Goal: Transaction & Acquisition: Purchase product/service

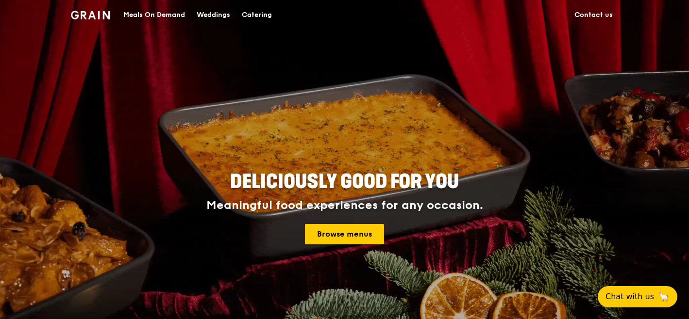
click at [251, 15] on div "Catering" at bounding box center [257, 14] width 30 height 29
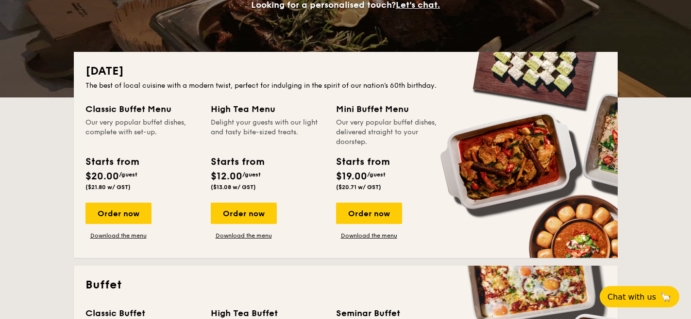
scroll to position [175, 0]
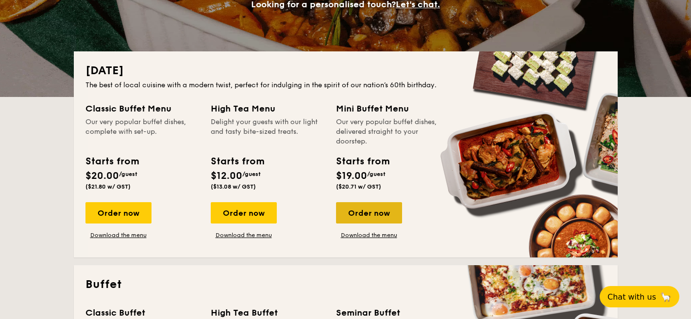
click at [375, 219] on div "Order now" at bounding box center [369, 212] width 66 height 21
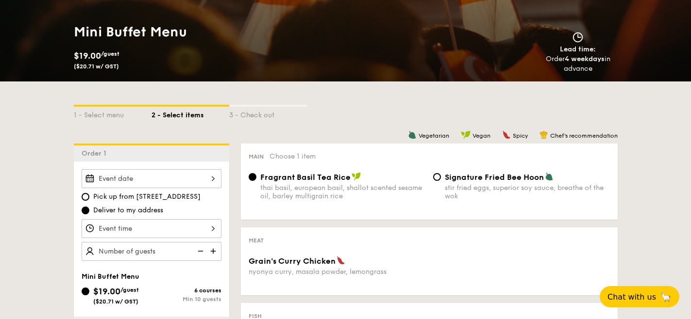
scroll to position [135, 0]
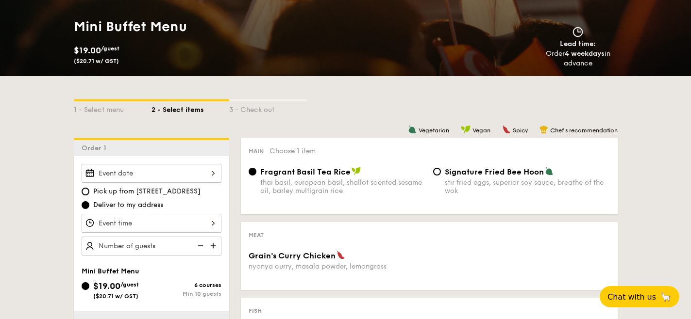
click at [190, 173] on div at bounding box center [152, 173] width 140 height 19
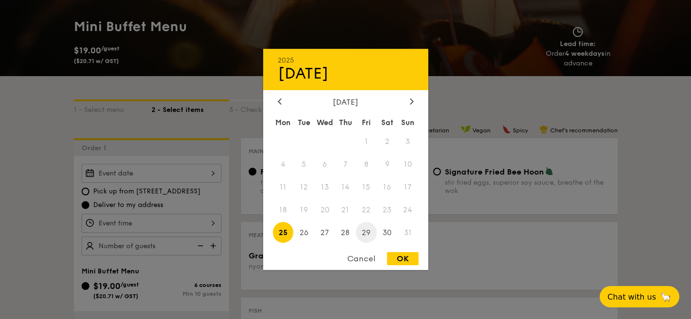
click at [366, 231] on span "29" at bounding box center [366, 232] width 21 height 21
click at [401, 256] on div "OK" at bounding box center [403, 258] width 32 height 13
type input "[DATE]"
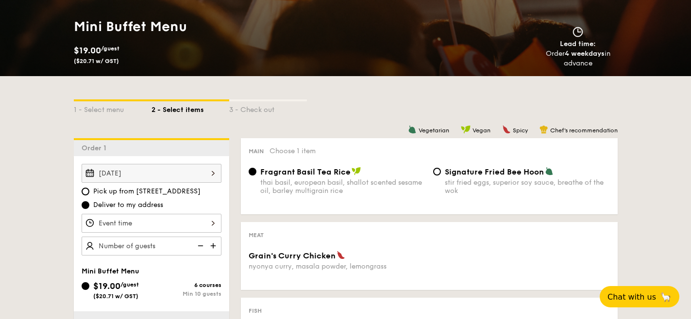
scroll to position [179, 0]
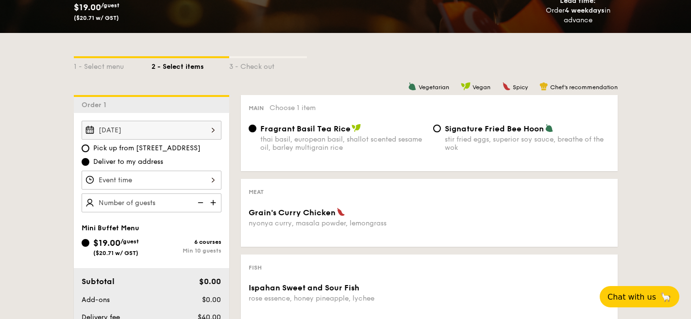
click at [212, 201] on img at bounding box center [214, 203] width 15 height 18
click at [203, 201] on img at bounding box center [199, 203] width 15 height 18
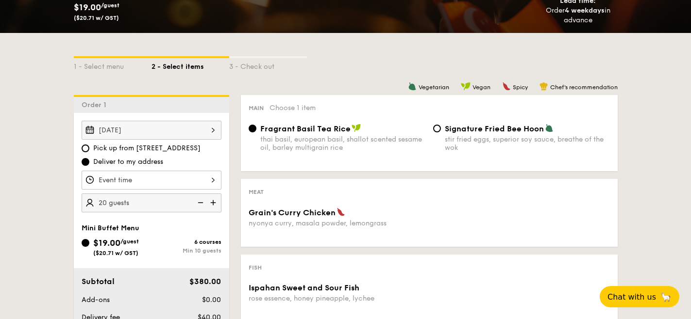
click at [202, 201] on img at bounding box center [199, 203] width 15 height 18
click at [216, 201] on img at bounding box center [214, 203] width 15 height 18
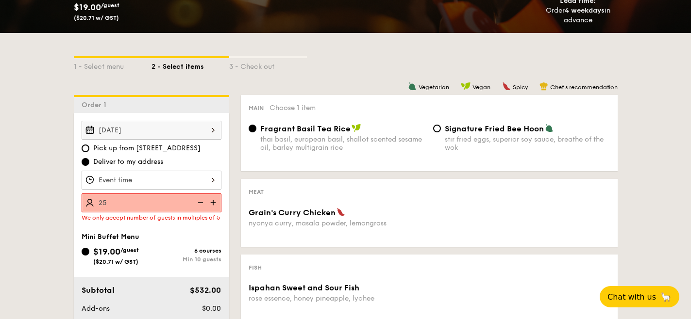
type input "25 guests"
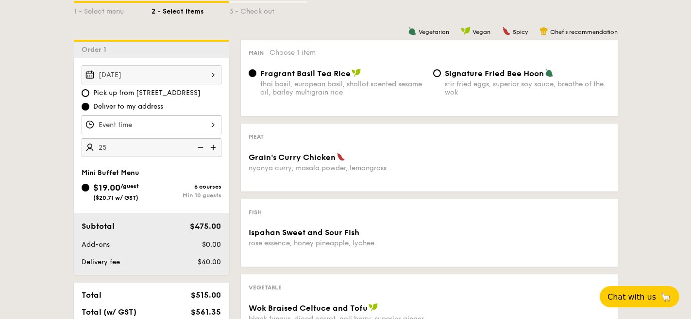
scroll to position [232, 0]
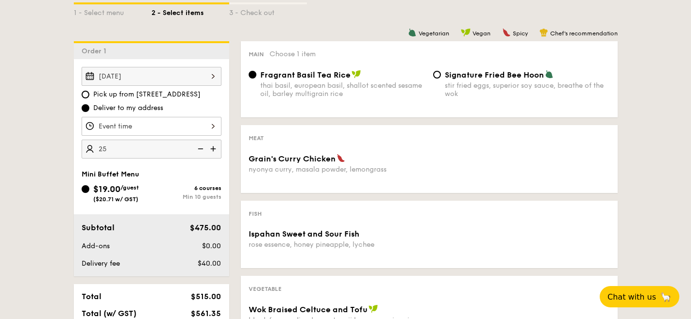
click at [298, 163] on span "Grain's Curry Chicken" at bounding box center [291, 158] width 87 height 9
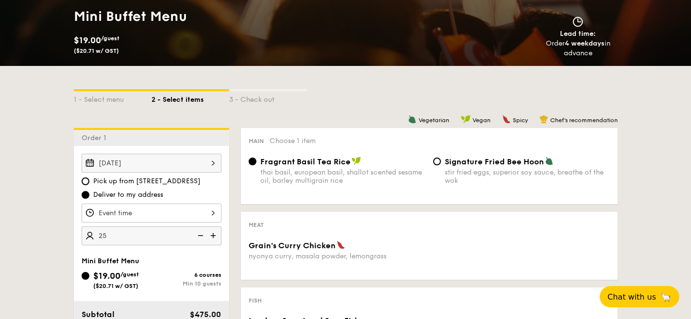
scroll to position [145, 0]
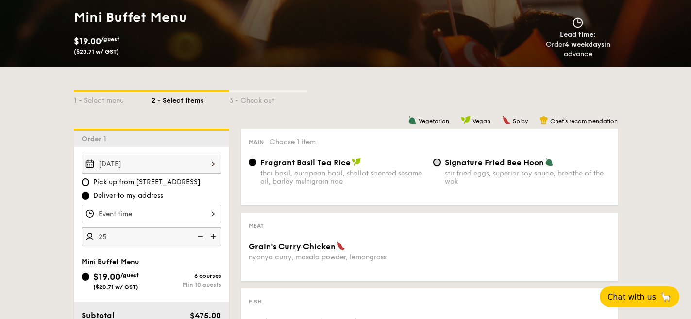
click at [436, 162] on input "Signature Fried Bee Hoon stir fried eggs, superior soy sauce, breathe of the wok" at bounding box center [437, 163] width 8 height 8
radio input "true"
click at [256, 162] on div "Fragrant Basil Tea Rice thai basil, european basil, shallot scented sesame oil,…" at bounding box center [337, 172] width 184 height 28
click at [252, 163] on input "Fragrant Basil Tea Rice thai basil, european basil, shallot scented sesame oil,…" at bounding box center [252, 163] width 8 height 8
radio input "true"
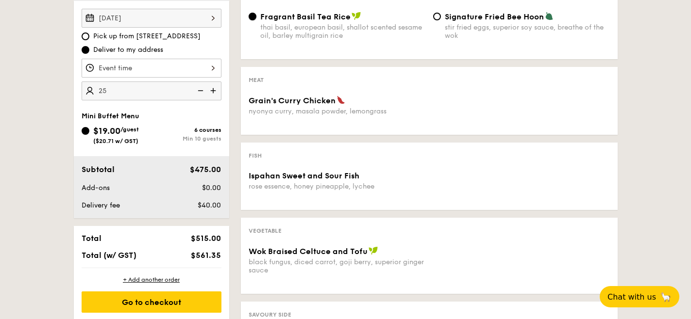
scroll to position [279, 0]
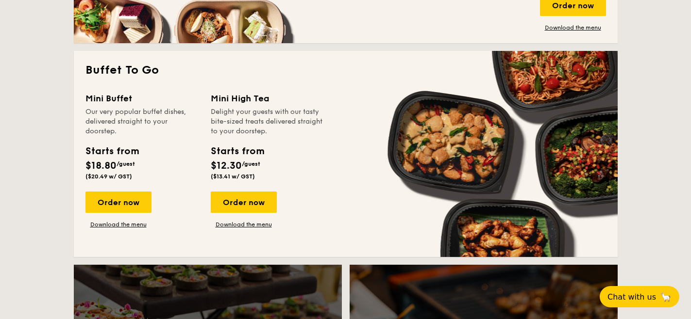
scroll to position [818, 0]
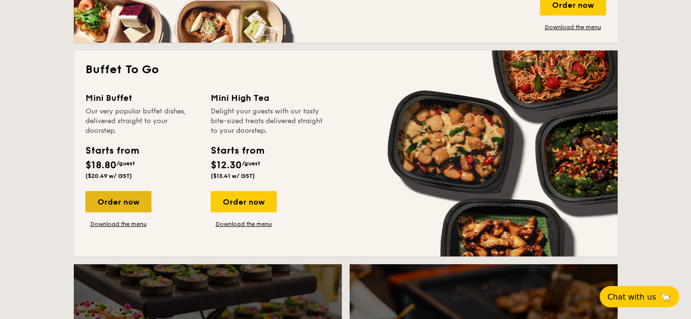
click at [134, 204] on div "Order now" at bounding box center [118, 201] width 66 height 21
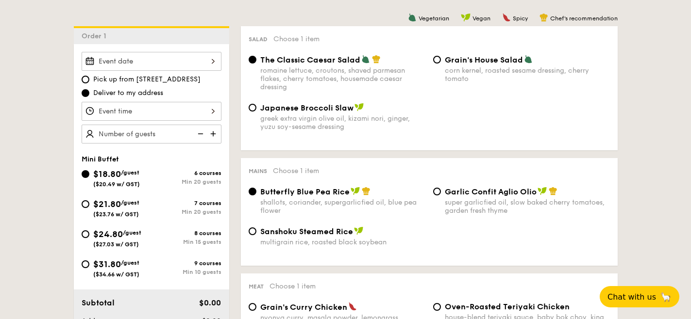
scroll to position [254, 0]
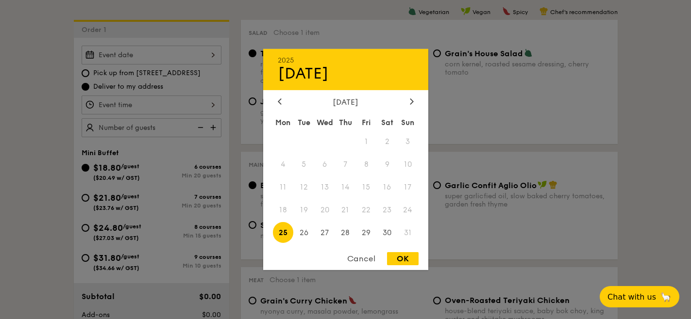
click at [195, 56] on div "2025 Aug 25 August 2025 Mon Tue Wed Thu Fri Sat Sun 1 2 3 4 5 6 7 8 9 10 11 12 …" at bounding box center [152, 55] width 140 height 19
click at [370, 231] on span "29" at bounding box center [366, 232] width 21 height 21
click at [398, 256] on div "OK" at bounding box center [403, 258] width 32 height 13
type input "[DATE]"
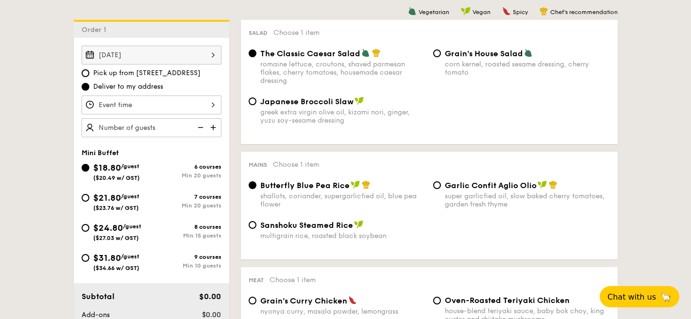
click at [154, 106] on div at bounding box center [152, 105] width 140 height 19
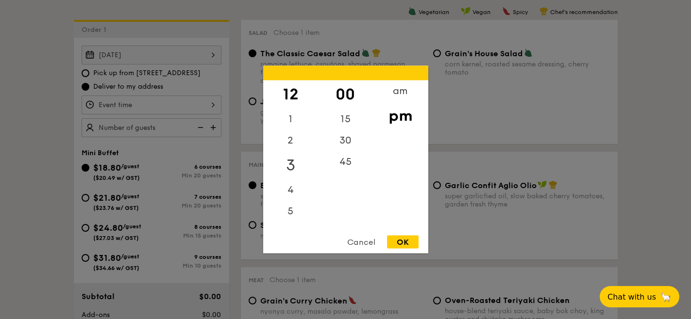
click at [290, 162] on div "3" at bounding box center [290, 165] width 55 height 28
click at [407, 239] on div "OK" at bounding box center [403, 242] width 32 height 13
type input "3:00PM"
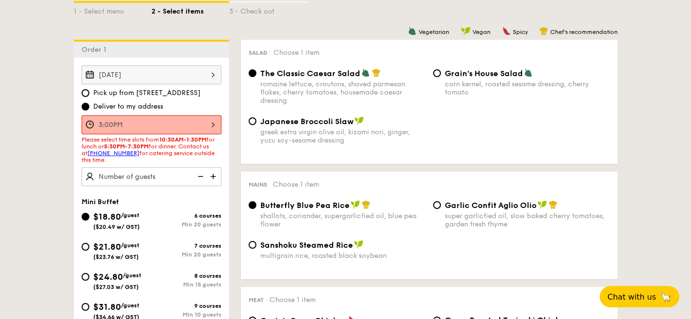
scroll to position [232, 0]
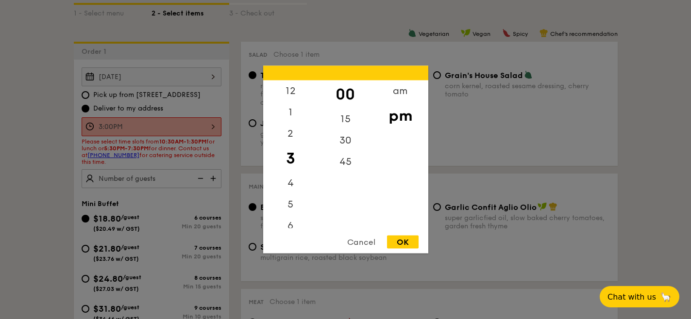
click at [198, 126] on div "3:00PM 12 1 2 3 4 5 6 7 8 9 10 11 00 15 30 45 am pm Cancel OK" at bounding box center [152, 126] width 140 height 19
click at [199, 141] on div at bounding box center [345, 159] width 691 height 319
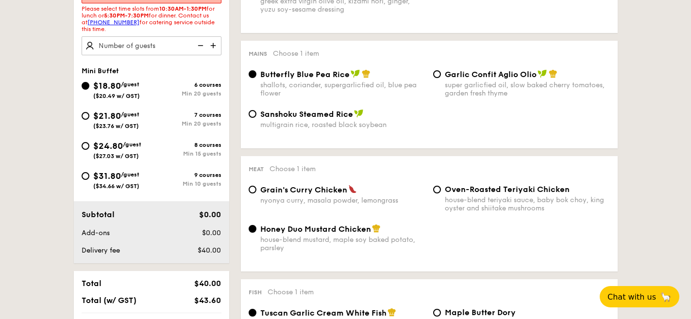
scroll to position [360, 0]
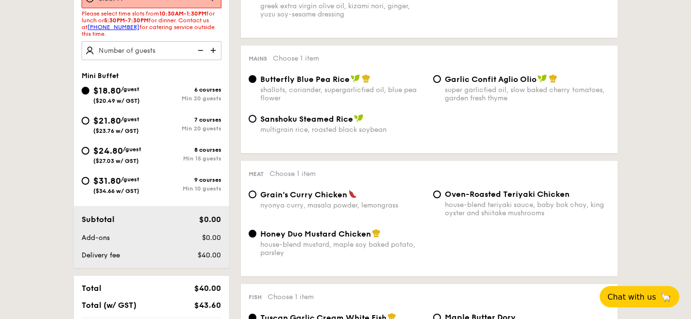
click at [207, 49] on img at bounding box center [214, 50] width 15 height 18
type input "25 guests"
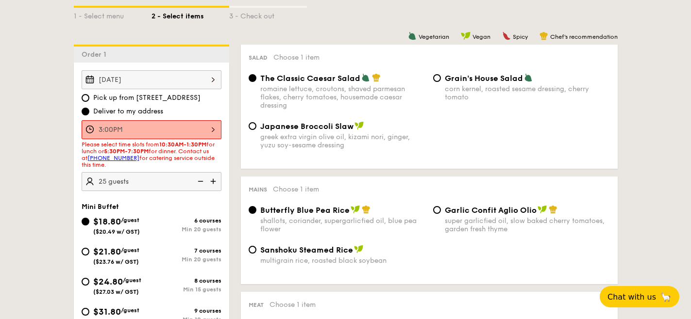
scroll to position [234, 0]
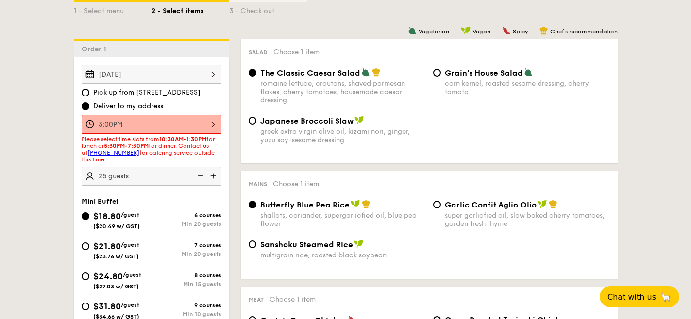
click at [257, 121] on div "Japanese Broccoli Slaw greek extra virgin olive oil, kizami nori, ginger, yuzu …" at bounding box center [337, 130] width 184 height 28
click at [252, 120] on input "Japanese Broccoli Slaw greek extra virgin olive oil, kizami nori, ginger, yuzu …" at bounding box center [252, 121] width 8 height 8
radio input "true"
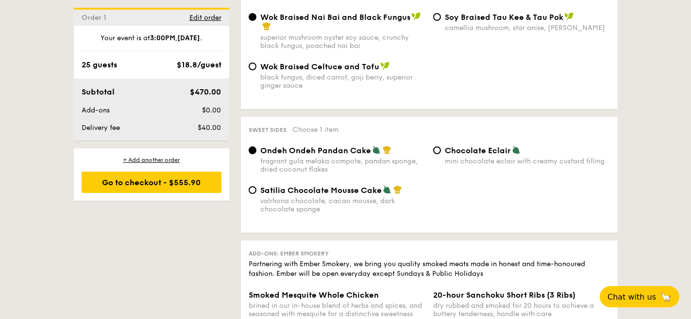
scroll to position [786, 0]
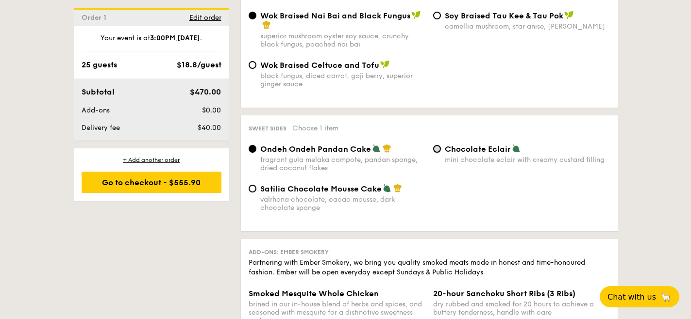
click at [436, 153] on input "Chocolate Eclair mini chocolate eclair with creamy custard filling" at bounding box center [437, 149] width 8 height 8
radio input "true"
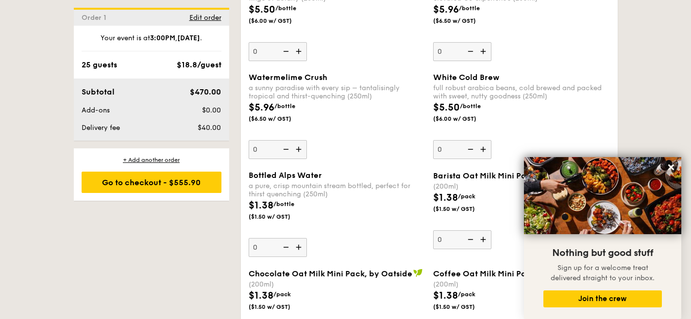
scroll to position [1587, 0]
click at [673, 164] on icon at bounding box center [670, 167] width 9 height 9
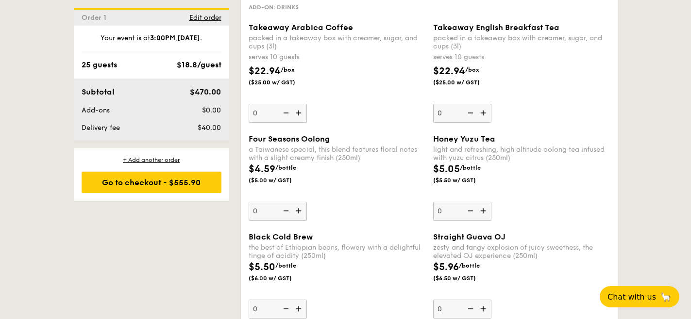
scroll to position [1312, 0]
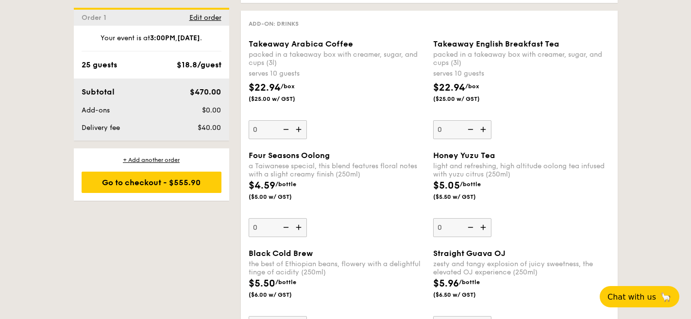
click at [484, 236] on img at bounding box center [484, 227] width 15 height 18
click at [484, 236] on input "0" at bounding box center [462, 227] width 58 height 19
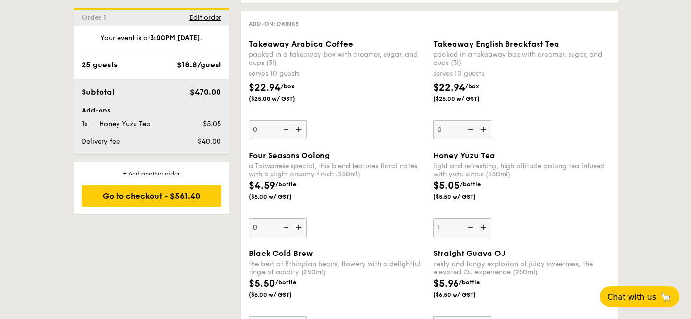
click at [471, 231] on img at bounding box center [469, 227] width 15 height 18
click at [471, 231] on input "1" at bounding box center [462, 227] width 58 height 19
type input "0"
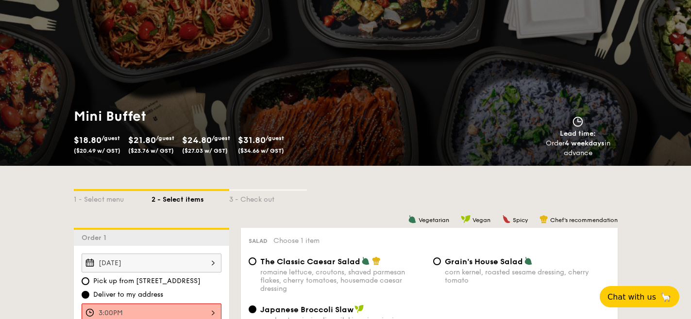
scroll to position [32, 0]
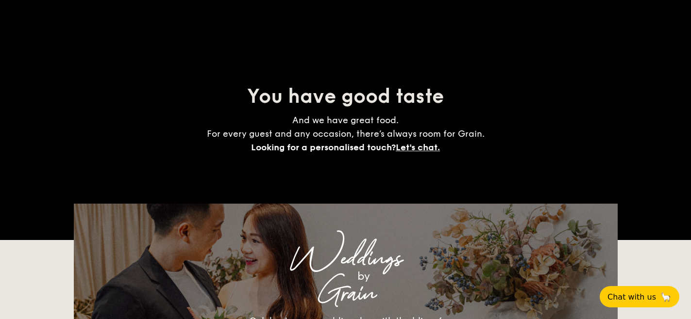
scroll to position [1879, 0]
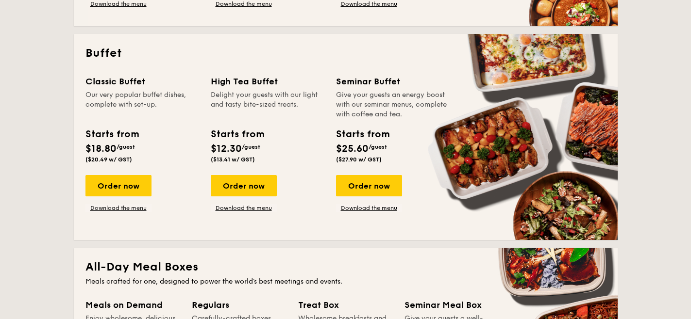
scroll to position [407, 0]
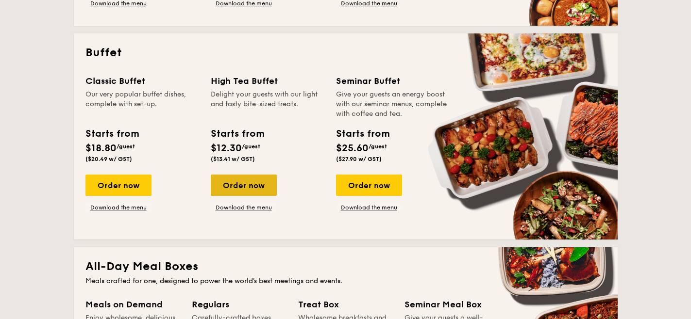
click at [241, 188] on div "Order now" at bounding box center [244, 185] width 66 height 21
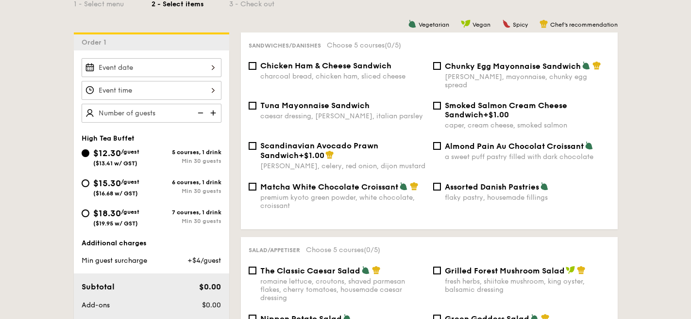
scroll to position [248, 0]
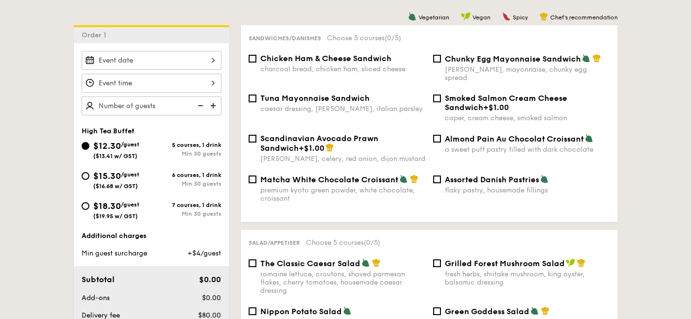
click at [209, 59] on div at bounding box center [152, 60] width 140 height 19
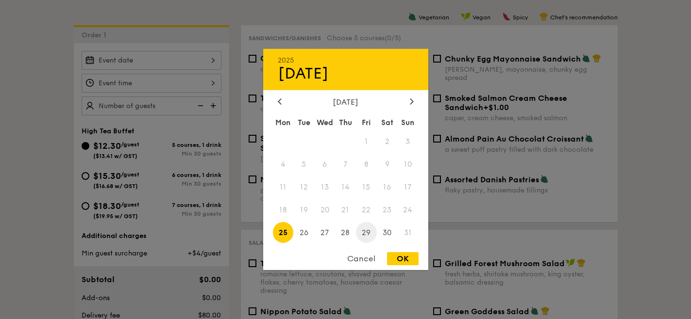
click at [369, 231] on span "29" at bounding box center [366, 232] width 21 height 21
click at [394, 256] on div "OK" at bounding box center [403, 258] width 32 height 13
type input "[DATE]"
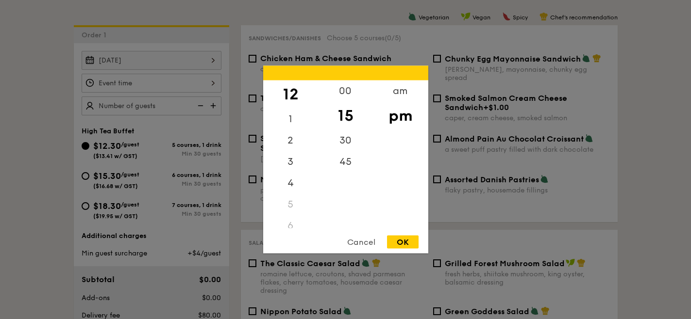
click at [205, 80] on div "12 1 2 3 4 5 6 7 8 9 10 11 00 15 30 45 am pm Cancel OK" at bounding box center [152, 83] width 140 height 19
click at [280, 167] on div "3" at bounding box center [290, 165] width 55 height 28
click at [337, 94] on div "00" at bounding box center [345, 95] width 55 height 28
click at [398, 239] on div "OK" at bounding box center [403, 242] width 32 height 13
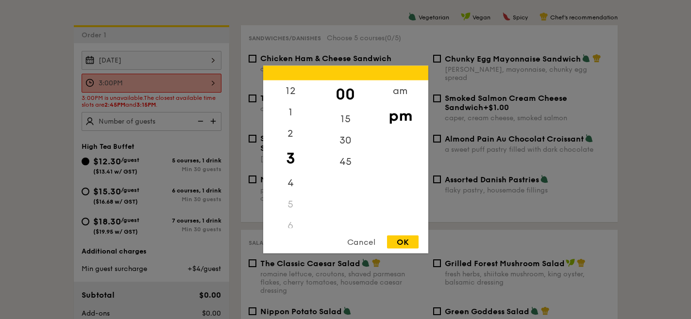
click at [203, 83] on div "3:00PM 12 1 2 3 4 5 6 7 8 9 10 11 00 15 30 45 am pm Cancel OK" at bounding box center [152, 83] width 140 height 19
click at [293, 133] on div "2" at bounding box center [290, 137] width 55 height 28
click at [347, 165] on div "45" at bounding box center [345, 165] width 55 height 28
click at [412, 241] on div "OK" at bounding box center [403, 242] width 32 height 13
type input "2:45PM"
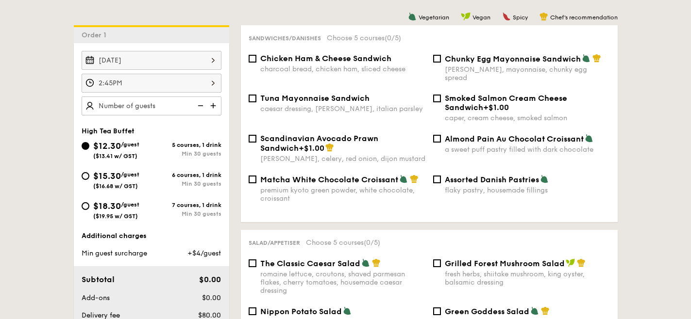
click at [212, 103] on img at bounding box center [214, 106] width 15 height 18
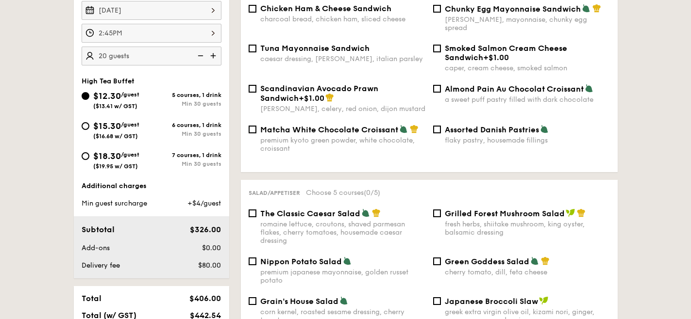
scroll to position [295, 0]
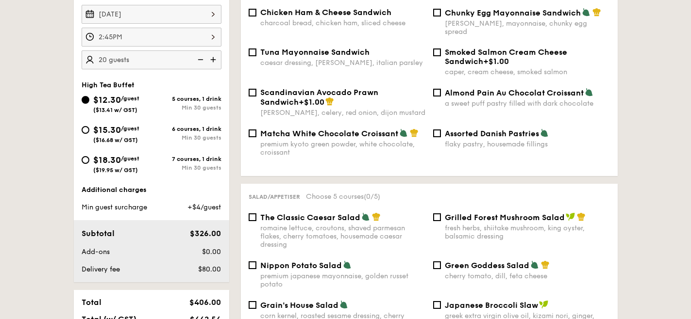
click at [215, 54] on img at bounding box center [214, 59] width 15 height 18
click at [214, 56] on img at bounding box center [214, 59] width 15 height 18
type input "30 guests"
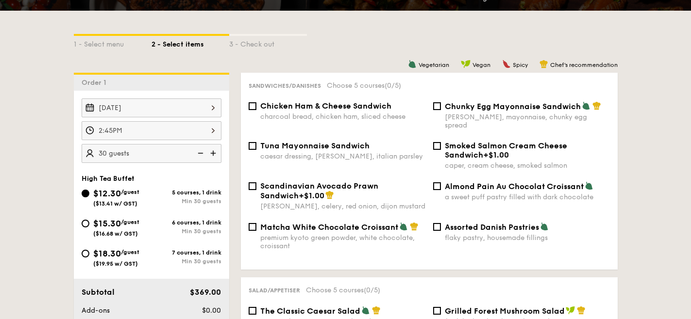
scroll to position [192, 0]
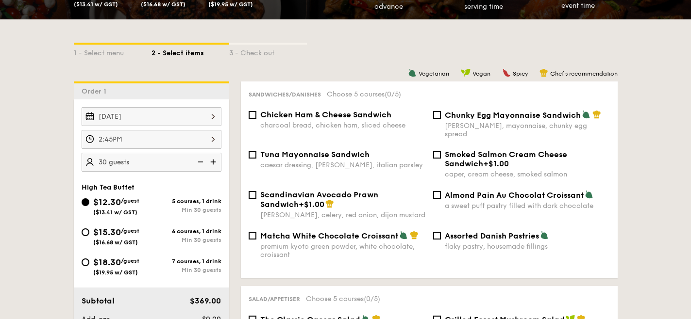
click at [319, 118] on span "Chicken Ham & Cheese Sandwich" at bounding box center [325, 114] width 131 height 9
click at [256, 118] on input "Chicken Ham & Cheese Sandwich charcoal bread, chicken ham, sliced cheese" at bounding box center [252, 115] width 8 height 8
checkbox input "true"
click at [311, 152] on div "Tuna Mayonnaise Sandwich caesar dressing, [GEOGRAPHIC_DATA], italian parsley" at bounding box center [342, 159] width 165 height 19
click at [256, 152] on input "Tuna Mayonnaise Sandwich caesar dressing, [GEOGRAPHIC_DATA], italian parsley" at bounding box center [252, 155] width 8 height 8
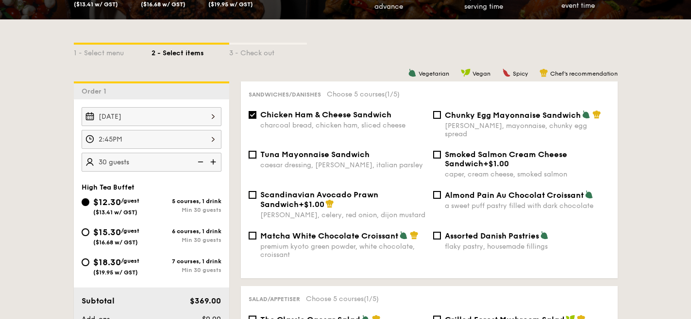
checkbox input "true"
click at [361, 231] on span "Matcha White Chocolate Croissant" at bounding box center [329, 235] width 138 height 9
click at [256, 232] on input "Matcha White Chocolate Croissant premium kyoto green powder, white chocolate, c…" at bounding box center [252, 236] width 8 height 8
checkbox input "true"
click at [495, 116] on span "Chunky Egg Mayonnaise Sandwich" at bounding box center [513, 115] width 136 height 9
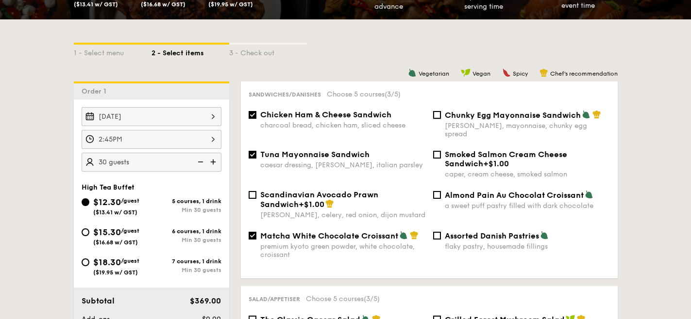
click at [441, 116] on input "Chunky Egg Mayonnaise Sandwich dijon mustard, mayonnaise, chunky egg spread" at bounding box center [437, 115] width 8 height 8
checkbox input "true"
click at [482, 194] on div "Almond Pain Au Chocolat Croissant a sweet puff pastry filled with dark chocolate" at bounding box center [527, 200] width 165 height 20
click at [441, 194] on input "Almond Pain Au Chocolat Croissant a sweet puff pastry filled with dark chocolate" at bounding box center [437, 195] width 8 height 8
checkbox input "true"
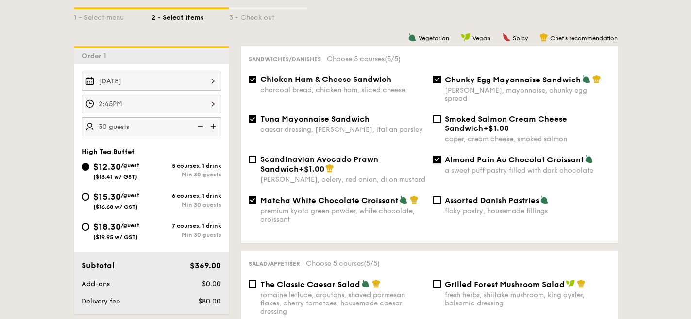
scroll to position [219, 0]
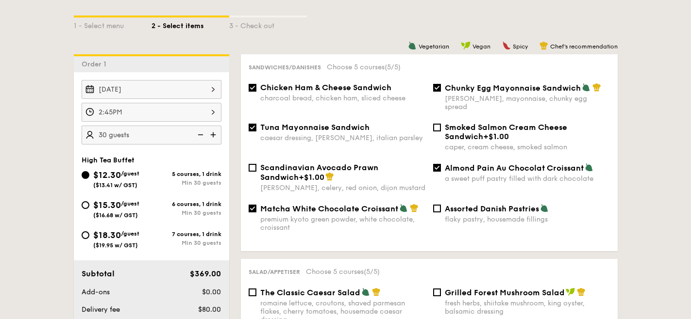
click at [350, 84] on span "Chicken Ham & Cheese Sandwich" at bounding box center [325, 87] width 131 height 9
click at [256, 84] on input "Chicken Ham & Cheese Sandwich charcoal bread, chicken ham, sliced cheese" at bounding box center [252, 88] width 8 height 8
checkbox input "false"
click at [345, 114] on div "Chicken Ham & Cheese Sandwich charcoal bread, chicken ham, sliced cheese Chunky…" at bounding box center [429, 103] width 369 height 40
click at [347, 123] on span "Tuna Mayonnaise Sandwich" at bounding box center [314, 127] width 109 height 9
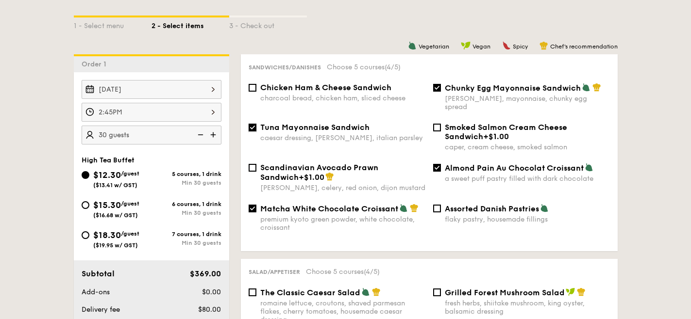
click at [256, 124] on input "Tuna Mayonnaise Sandwich caesar dressing, [GEOGRAPHIC_DATA], italian parsley" at bounding box center [252, 128] width 8 height 8
checkbox input "false"
click at [486, 86] on span "Chunky Egg Mayonnaise Sandwich" at bounding box center [513, 87] width 136 height 9
click at [441, 86] on input "Chunky Egg Mayonnaise Sandwich dijon mustard, mayonnaise, chunky egg spread" at bounding box center [437, 88] width 8 height 8
checkbox input "false"
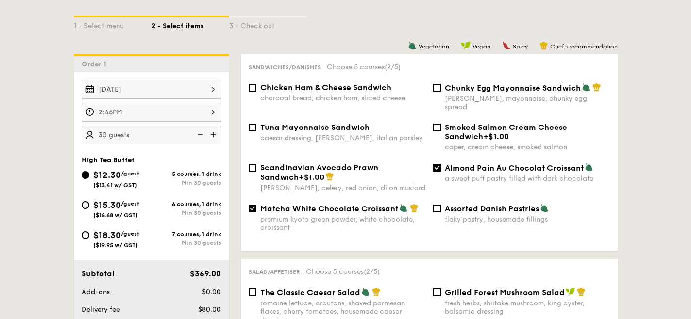
click at [464, 165] on span "Almond Pain Au Chocolat Croissant" at bounding box center [514, 168] width 139 height 9
click at [441, 165] on input "Almond Pain Au Chocolat Croissant a sweet puff pastry filled with dark chocolate" at bounding box center [437, 168] width 8 height 8
checkbox input "false"
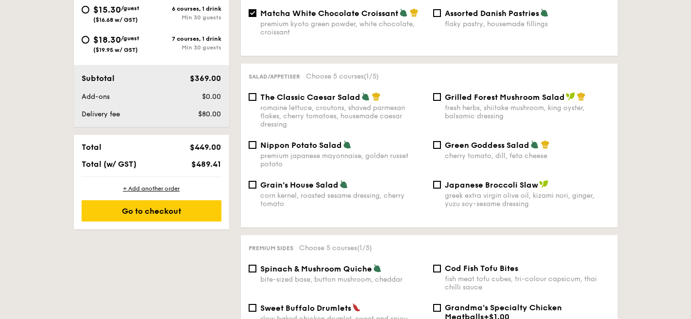
scroll to position [414, 0]
click at [304, 145] on span "Nippon Potato Salad" at bounding box center [301, 145] width 82 height 9
click at [256, 145] on input "Nippon Potato Salad premium japanese mayonnaise, golden russet potato" at bounding box center [252, 146] width 8 height 8
checkbox input "true"
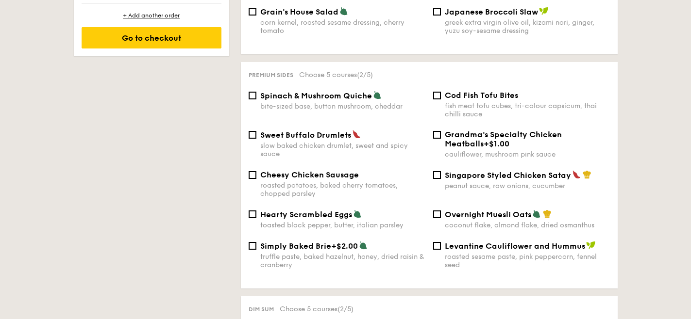
scroll to position [589, 0]
click at [453, 171] on span "Singapore Styled Chicken Satay" at bounding box center [508, 174] width 126 height 9
click at [441, 171] on input "Singapore Styled Chicken Satay peanut sauce, raw onions, cucumber" at bounding box center [437, 175] width 8 height 8
checkbox input "true"
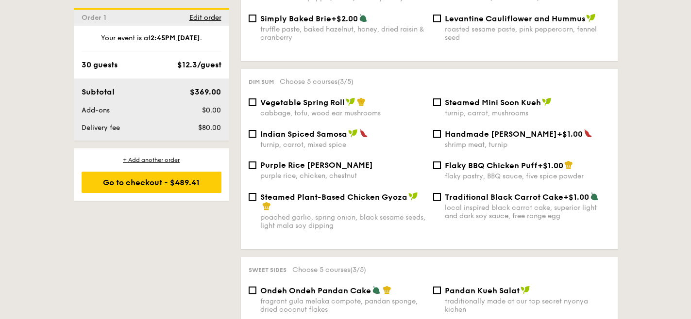
scroll to position [817, 0]
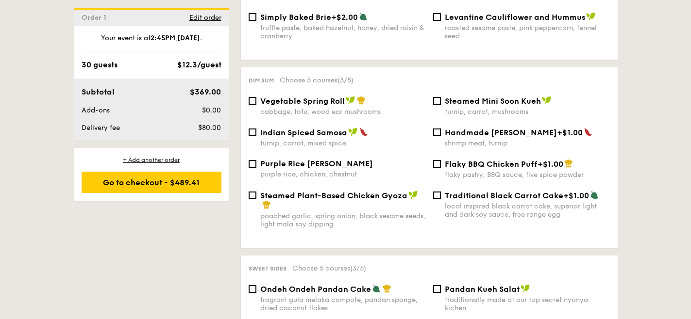
click at [332, 97] on span "Vegetable Spring Roll" at bounding box center [302, 101] width 84 height 9
click at [256, 97] on input "Vegetable Spring Roll cabbage, tofu, wood ear mushrooms" at bounding box center [252, 101] width 8 height 8
checkbox input "true"
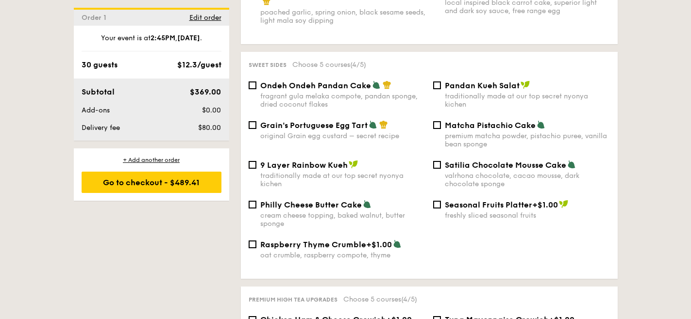
scroll to position [1022, 0]
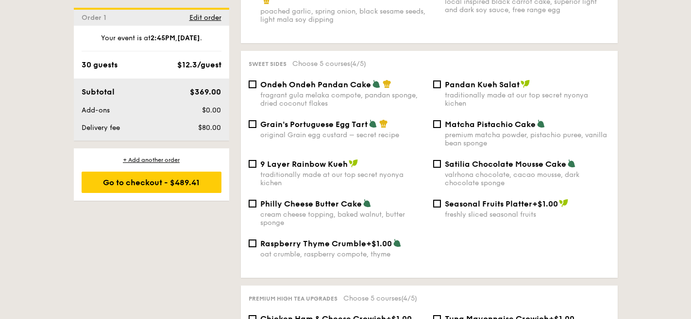
click at [372, 136] on div "original Grain egg custard – secret recipe" at bounding box center [342, 135] width 165 height 8
click at [256, 128] on input "Grain's Portuguese Egg Tart original Grain egg custard – secret recipe" at bounding box center [252, 124] width 8 height 8
checkbox input "true"
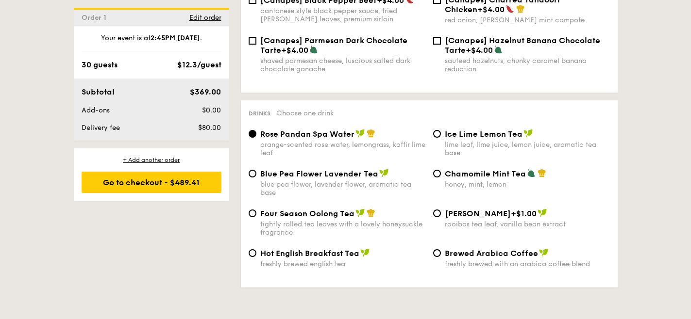
scroll to position [1524, 0]
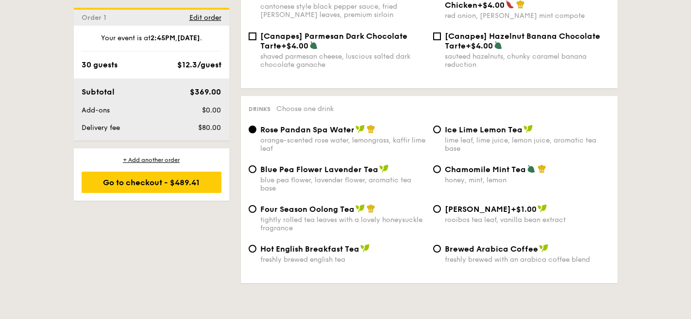
click at [347, 207] on span "Four Season Oolong Tea" at bounding box center [307, 209] width 94 height 9
click at [256, 207] on input "Four Season Oolong Tea tightly rolled tea leaves with a lovely honeysuckle frag…" at bounding box center [252, 209] width 8 height 8
radio input "true"
click at [257, 170] on div "Blue Pea Flower Lavender Tea blue pea flower, lavender flower, aromatic tea base" at bounding box center [337, 179] width 184 height 28
click at [255, 166] on input "Blue Pea Flower Lavender Tea blue pea flower, lavender flower, aromatic tea base" at bounding box center [252, 169] width 8 height 8
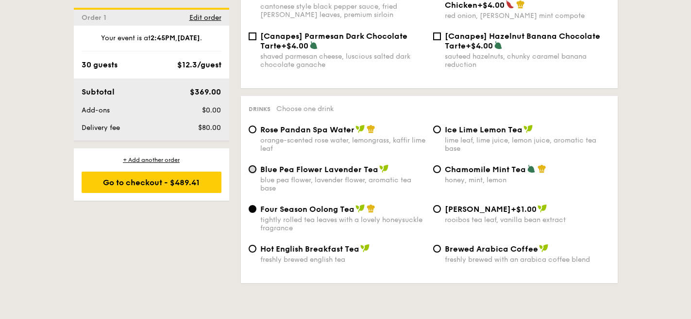
radio input "true"
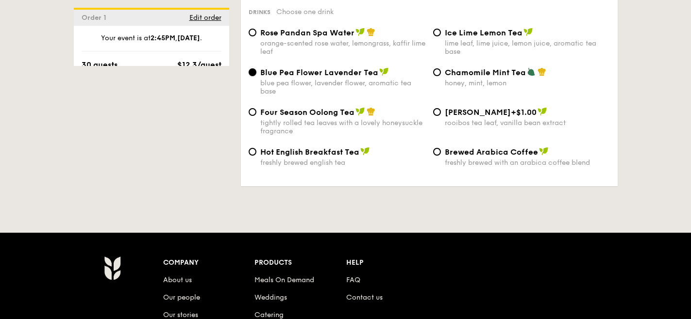
scroll to position [1559, 0]
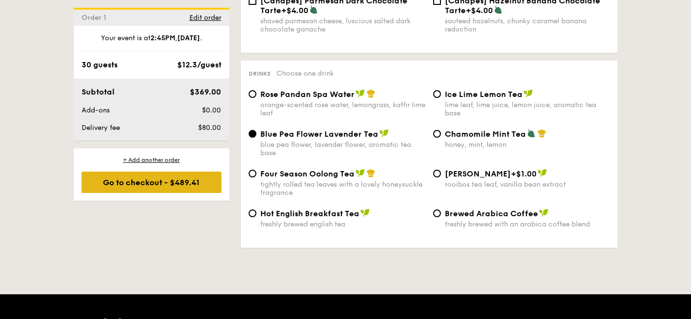
click at [199, 183] on div "Go to checkout - $489.41" at bounding box center [152, 182] width 140 height 21
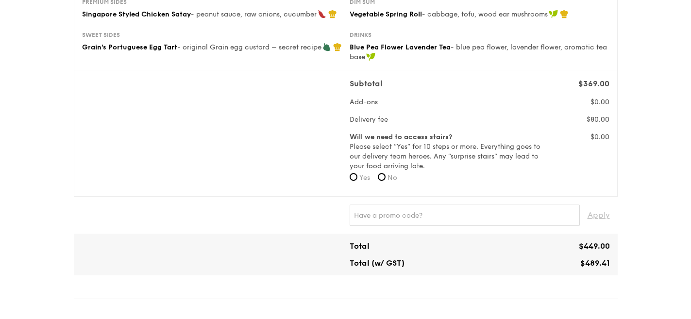
scroll to position [198, 0]
click at [380, 177] on input "No" at bounding box center [382, 176] width 8 height 8
radio input "true"
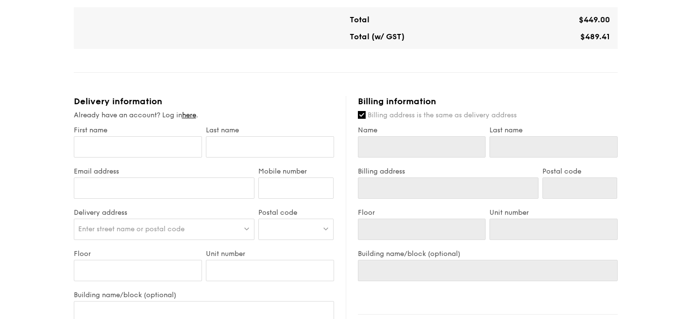
scroll to position [418, 0]
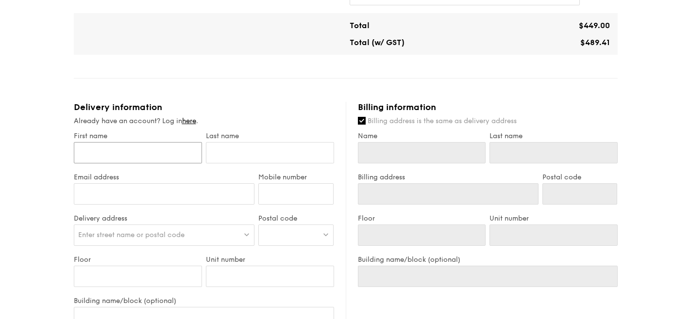
click at [138, 150] on input "First name" at bounding box center [138, 152] width 128 height 21
type input "K"
type input "Ke"
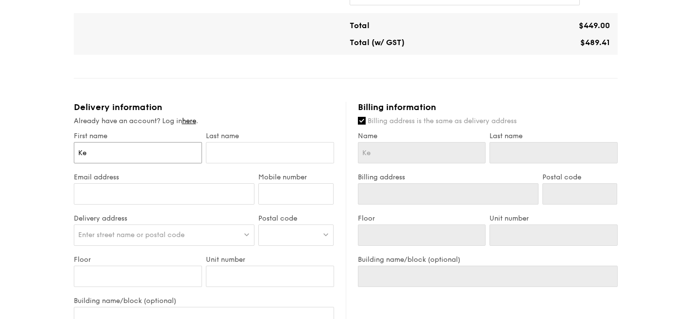
type input "Kel"
type input "Kels"
type input "Kelse"
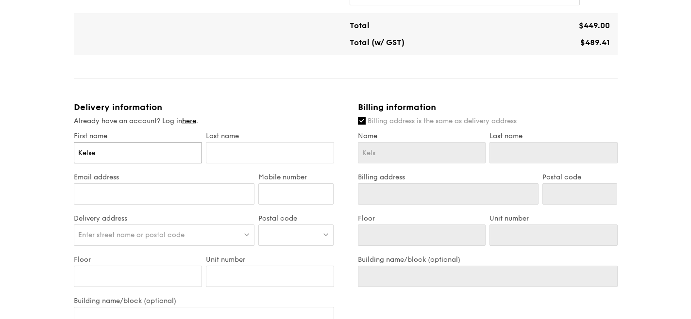
type input "Kelse"
type input "Kelsea"
type input "K"
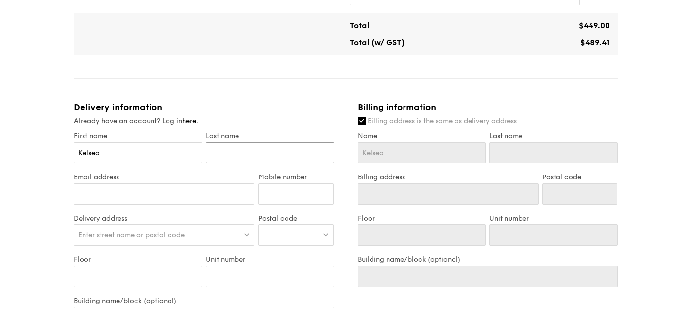
type input "K"
type input "Ko"
type input "Koh"
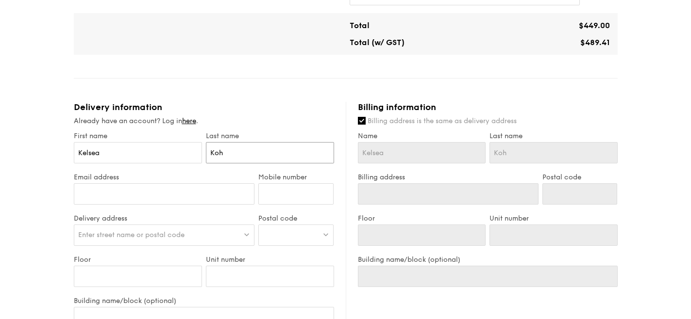
type input "Koh"
click at [104, 185] on input "Email address" at bounding box center [164, 193] width 181 height 21
type input "[EMAIL_ADDRESS][DOMAIN_NAME]"
type input "97374814"
click at [116, 233] on span "Enter street name or postal code" at bounding box center [131, 235] width 106 height 8
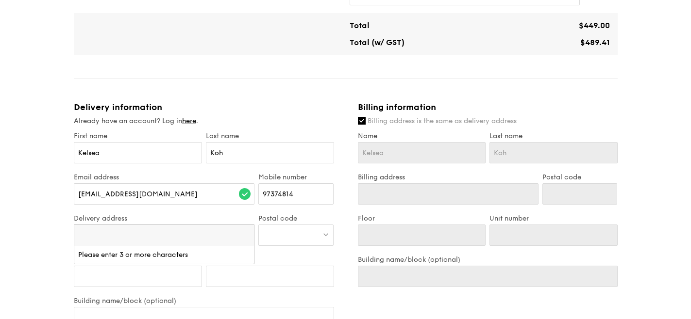
paste input "[STREET_ADDRESS]"
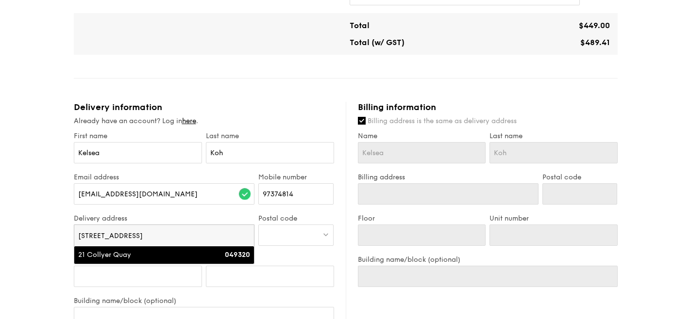
type input "[STREET_ADDRESS]"
click at [124, 255] on div "21 Collyer Quay" at bounding box center [142, 255] width 129 height 10
type input "21 Collyer Quay"
type input "049320"
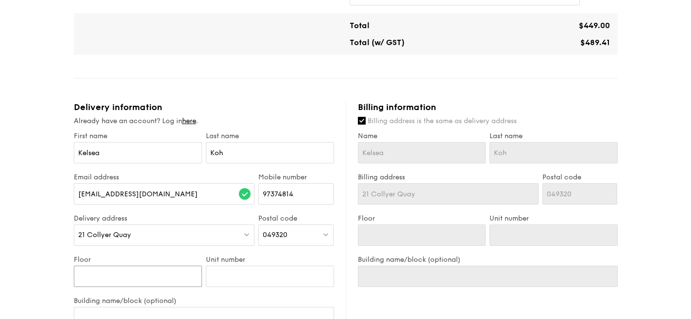
click at [161, 275] on input "Floor" at bounding box center [138, 276] width 128 height 21
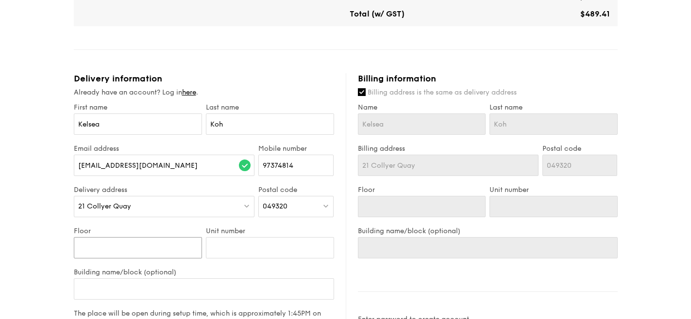
scroll to position [449, 0]
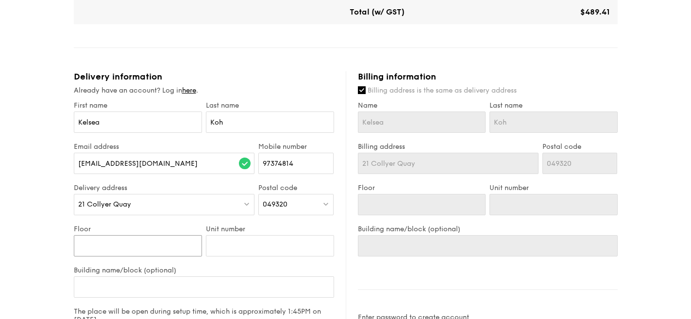
type input "1"
type input "18"
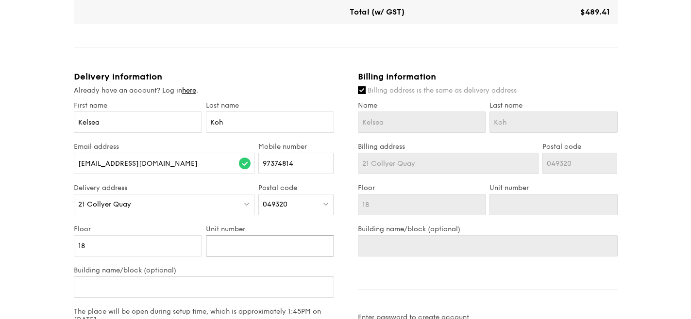
click at [260, 245] on input "Unit number" at bounding box center [270, 245] width 128 height 21
click at [212, 290] on input "Building name/block (optional)" at bounding box center [204, 287] width 260 height 21
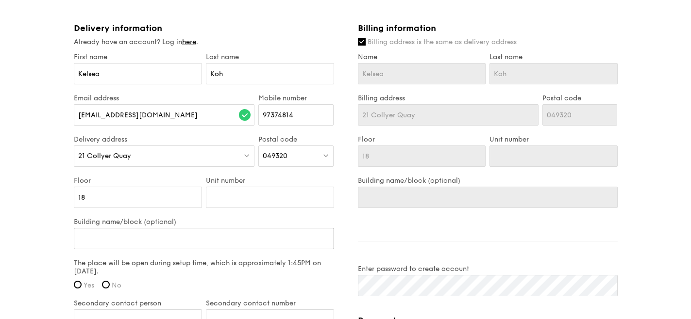
scroll to position [499, 0]
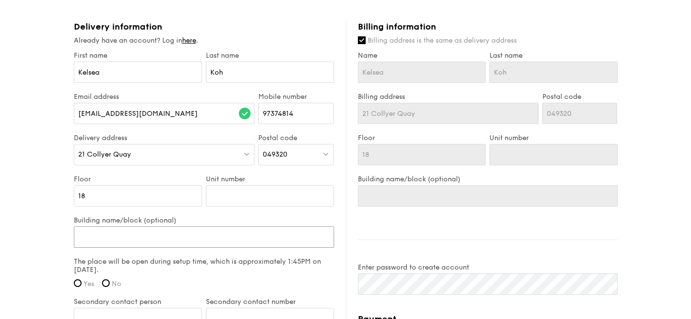
type input "W"
type input "We"
type input "WeW"
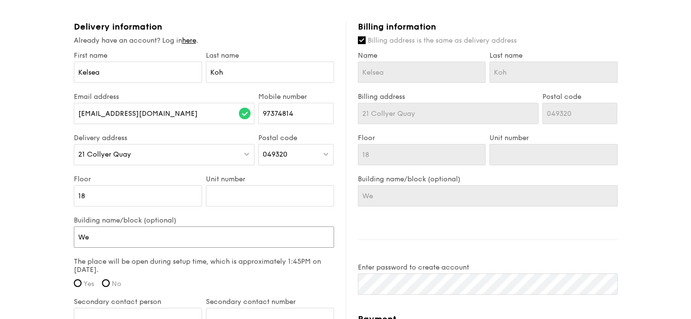
type input "WeW"
type input "WeWo"
type input "WeWor"
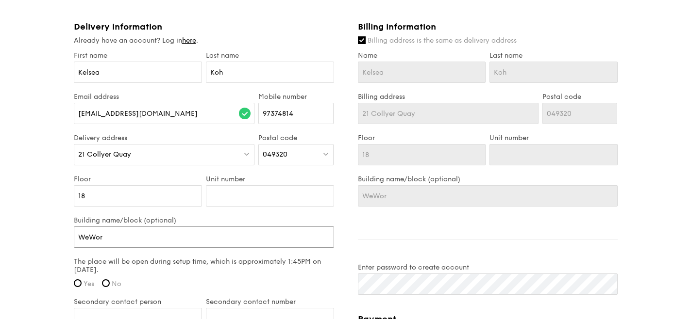
type input "WeWork"
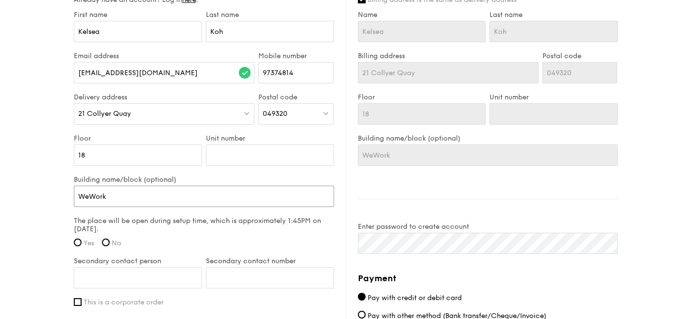
scroll to position [544, 0]
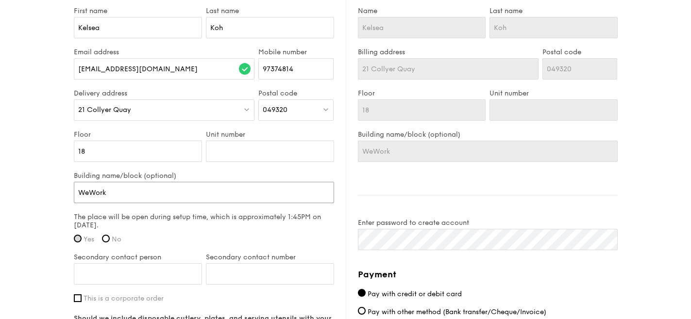
type input "WeWork"
click at [78, 238] on input "Yes" at bounding box center [78, 239] width 8 height 8
radio input "true"
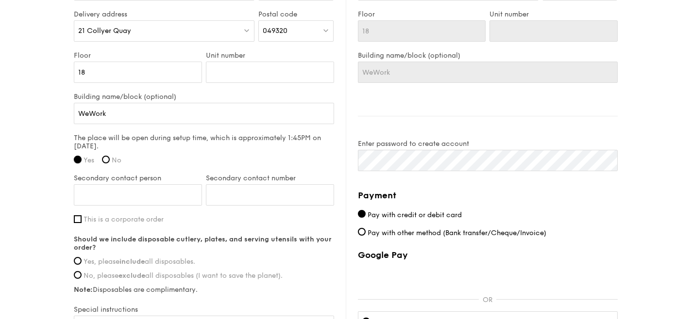
scroll to position [678, 0]
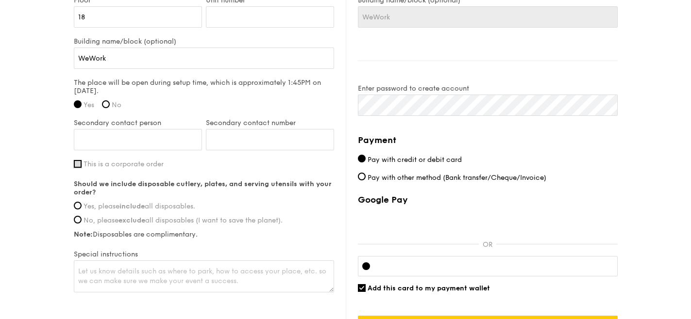
click at [81, 166] on input "This is a corporate order" at bounding box center [78, 164] width 8 height 8
checkbox input "true"
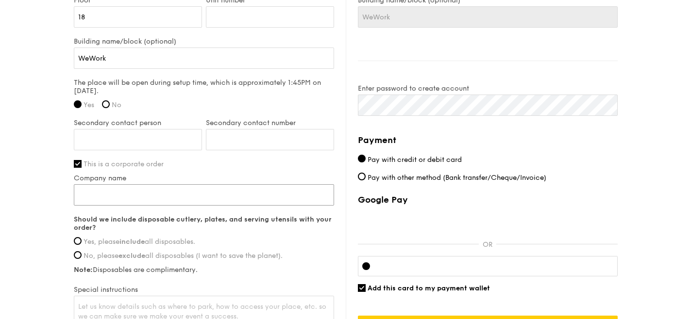
click at [81, 190] on input "Company name" at bounding box center [204, 194] width 260 height 21
type input "Lighthouse"
click at [82, 240] on label "Yes, please include all disposables." at bounding box center [204, 242] width 260 height 8
click at [82, 240] on input "Yes, please include all disposables." at bounding box center [78, 241] width 8 height 8
radio input "true"
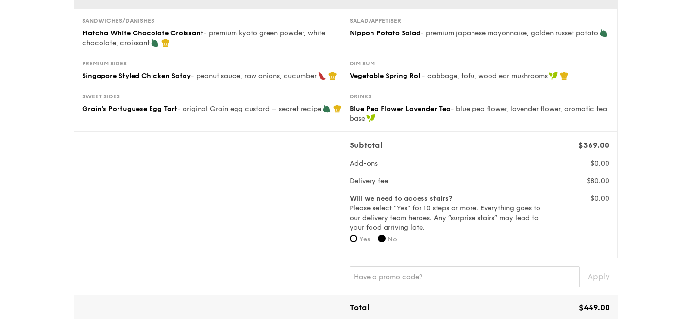
scroll to position [139, 0]
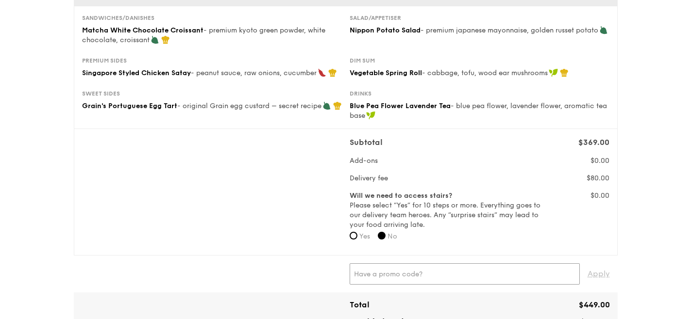
click at [390, 280] on input "text" at bounding box center [464, 274] width 230 height 21
paste input "TRUE10"
type input "TRUE10"
click at [595, 281] on span "Apply" at bounding box center [598, 274] width 22 height 21
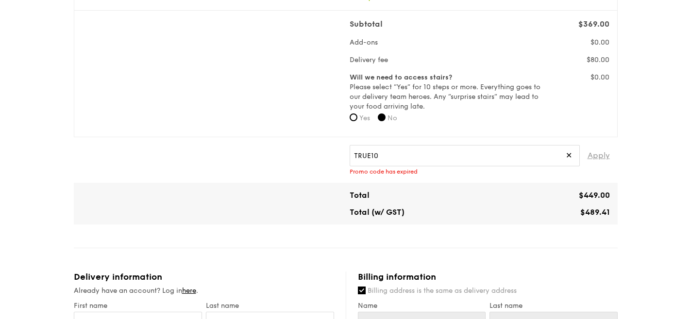
scroll to position [261, 0]
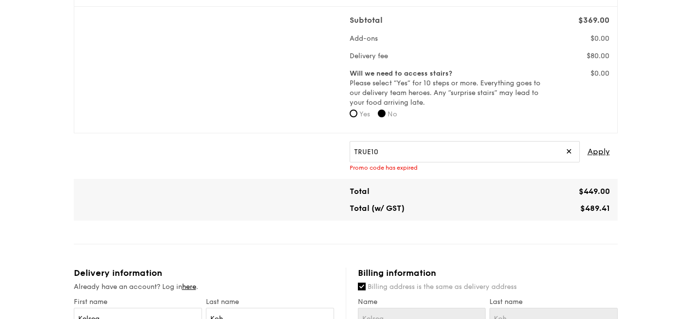
click at [566, 154] on span "✕" at bounding box center [568, 151] width 6 height 21
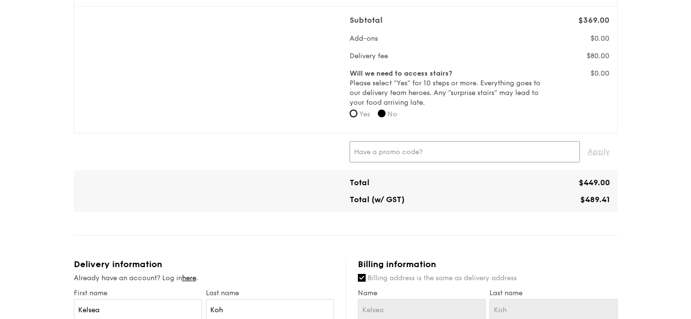
click at [397, 153] on input "text" at bounding box center [464, 151] width 230 height 21
paste input "TRUEXGRAIN"
type input "TRUEXGRAIN"
click at [597, 156] on span "Apply" at bounding box center [598, 151] width 22 height 21
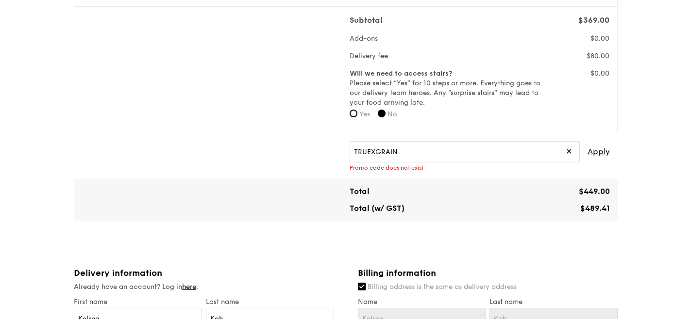
click at [567, 153] on span "✕" at bounding box center [568, 151] width 6 height 21
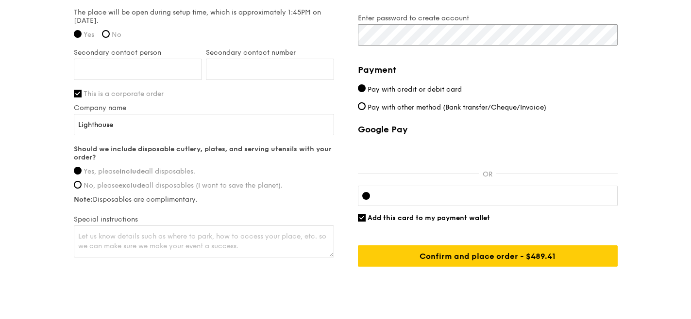
scroll to position [760, 0]
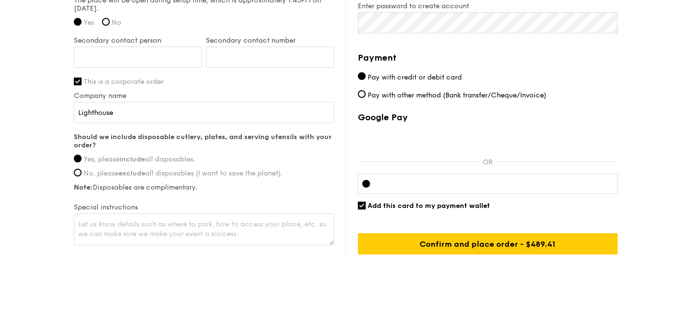
click at [363, 207] on input "Add this card to my payment wallet" at bounding box center [362, 206] width 8 height 8
checkbox input "false"
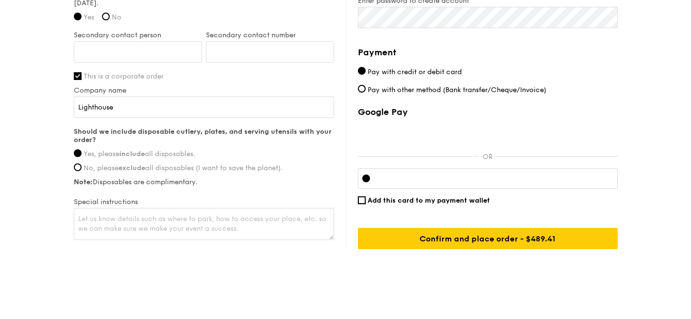
scroll to position [773, 0]
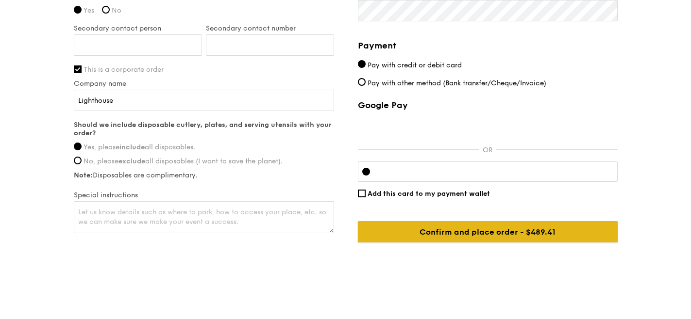
click at [399, 227] on input "Confirm and place order - $489.41" at bounding box center [488, 231] width 260 height 21
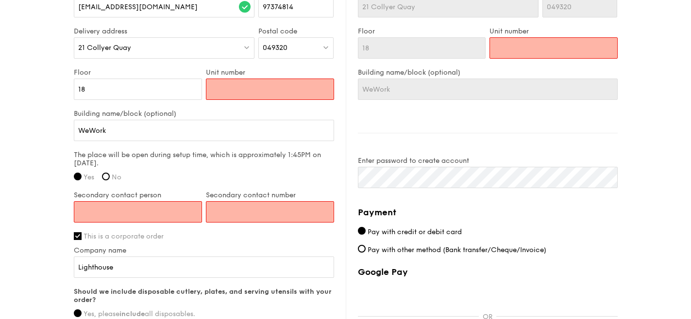
scroll to position [605, 0]
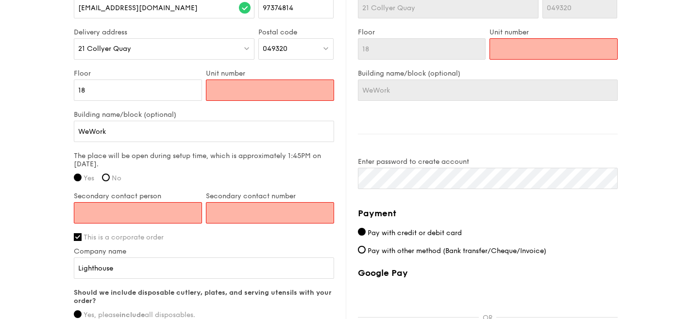
type input "0"
type input "00"
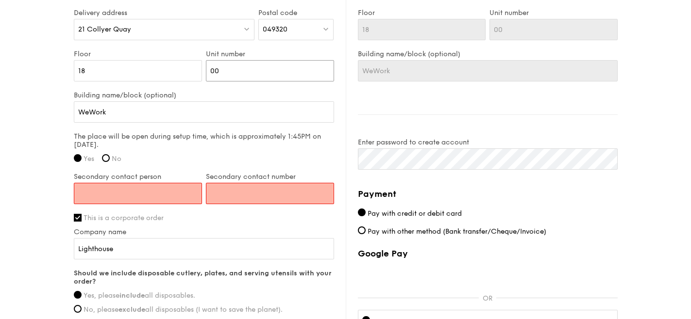
scroll to position [628, 0]
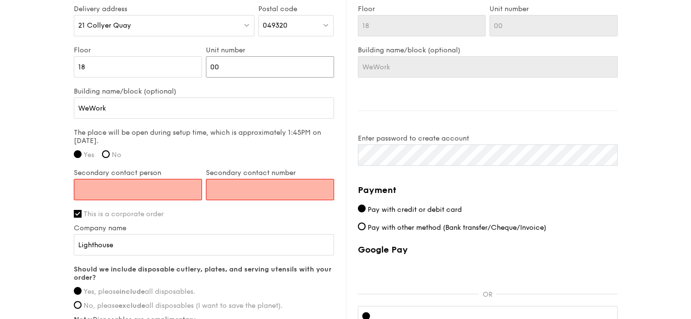
type input "00"
click at [146, 194] on input "Secondary contact person" at bounding box center [138, 189] width 128 height 21
type input "A"
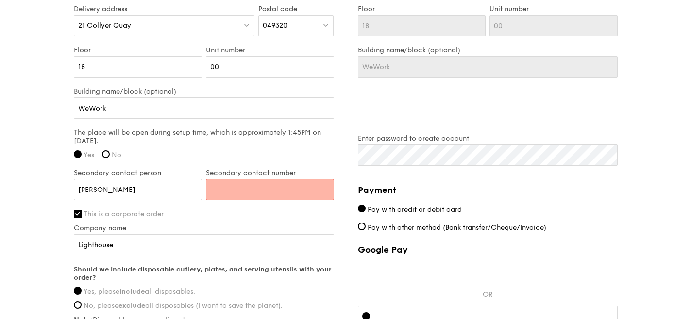
click at [162, 186] on input "[PERSON_NAME]" at bounding box center [138, 189] width 128 height 21
type input "[PERSON_NAME]"
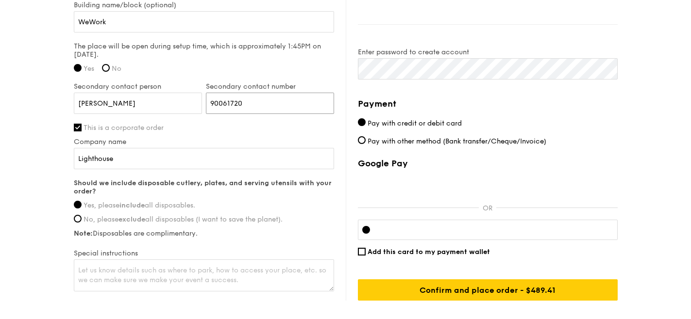
scroll to position [720, 0]
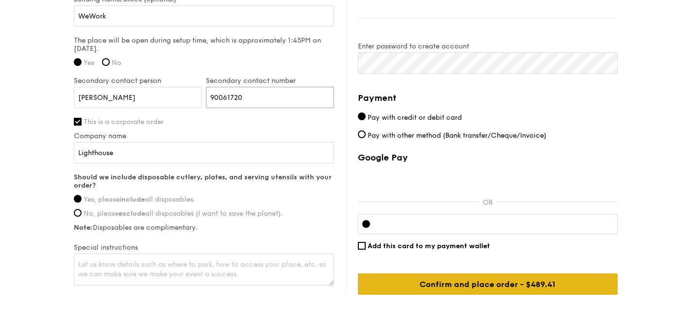
type input "90061720"
click at [406, 281] on input "Confirm and place order - $489.41" at bounding box center [488, 284] width 260 height 21
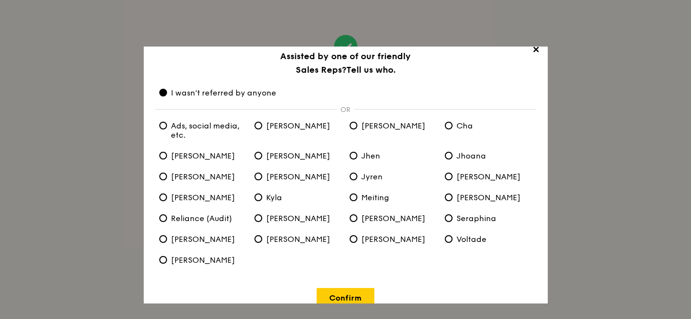
scroll to position [25, 0]
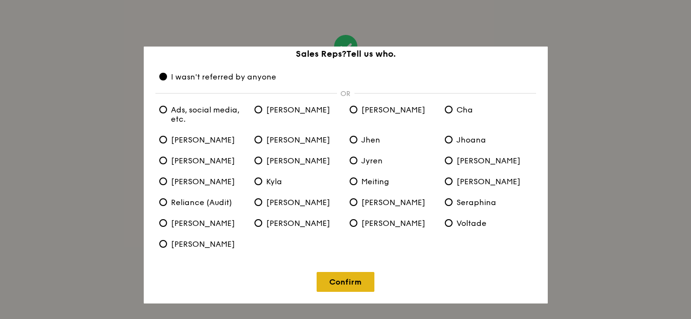
click at [341, 282] on link "Confirm" at bounding box center [345, 282] width 58 height 20
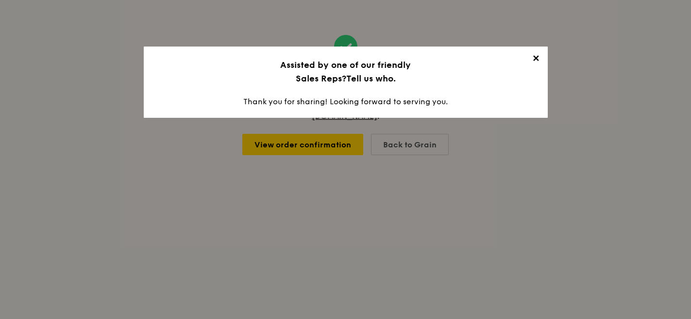
scroll to position [0, 0]
click at [537, 55] on span "✕" at bounding box center [536, 60] width 14 height 14
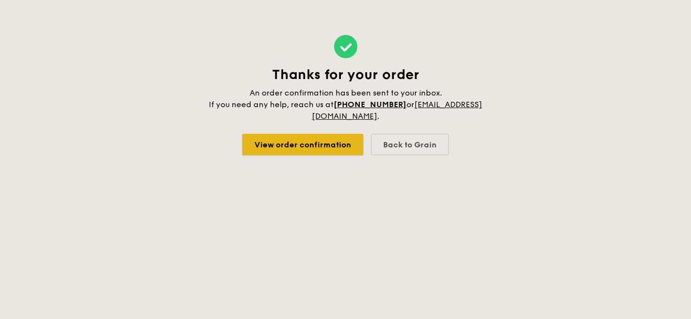
click at [348, 144] on link "View order confirmation" at bounding box center [302, 144] width 121 height 21
